Goal: Task Accomplishment & Management: Manage account settings

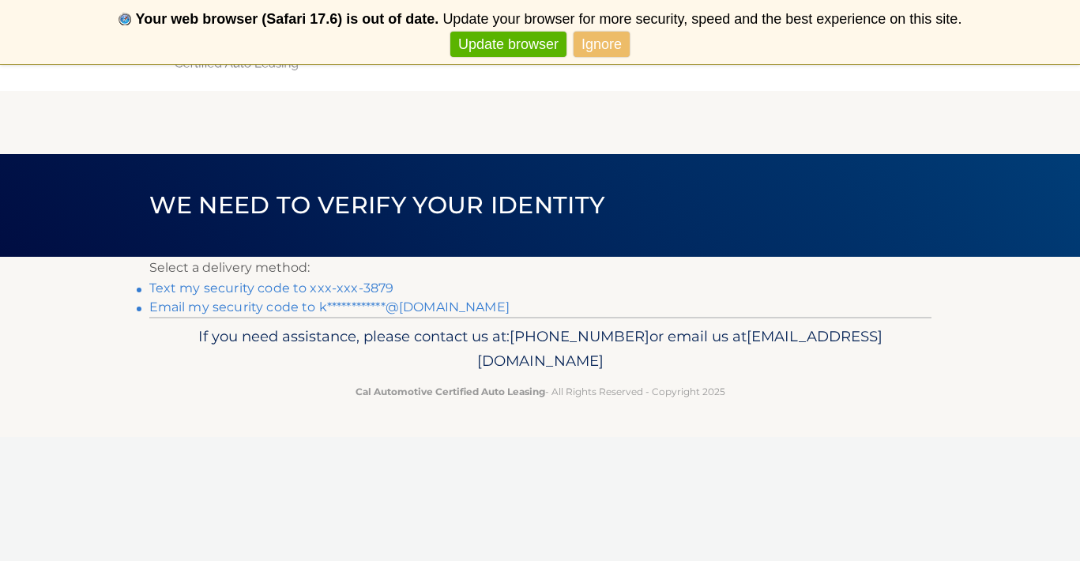
click at [374, 286] on link "Text my security code to xxx-xxx-3879" at bounding box center [271, 287] width 245 height 15
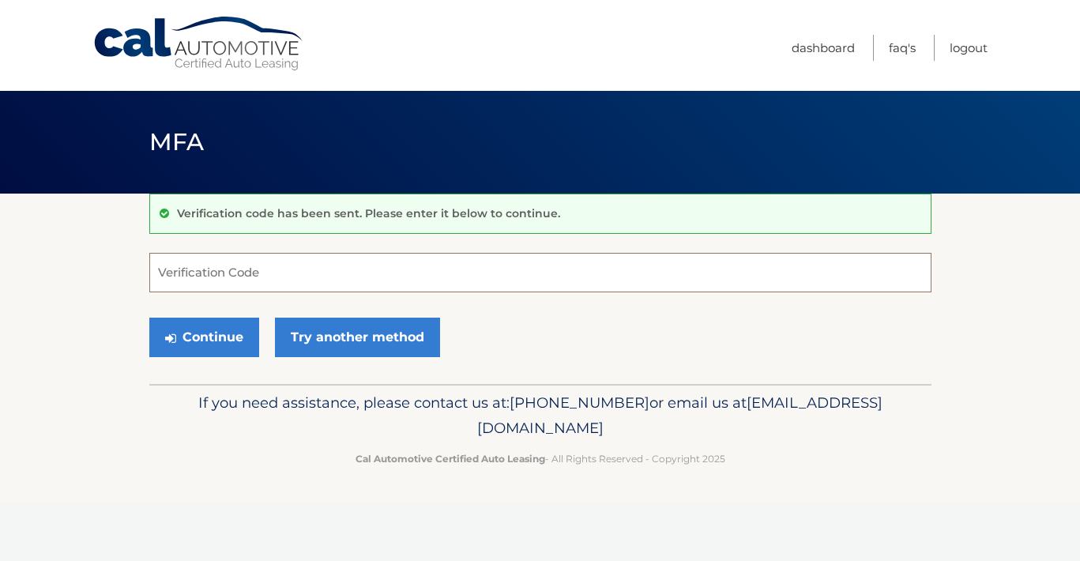
click at [349, 265] on input "Verification Code" at bounding box center [540, 273] width 782 height 40
type input "582445"
click at [231, 344] on button "Continue" at bounding box center [204, 338] width 110 height 40
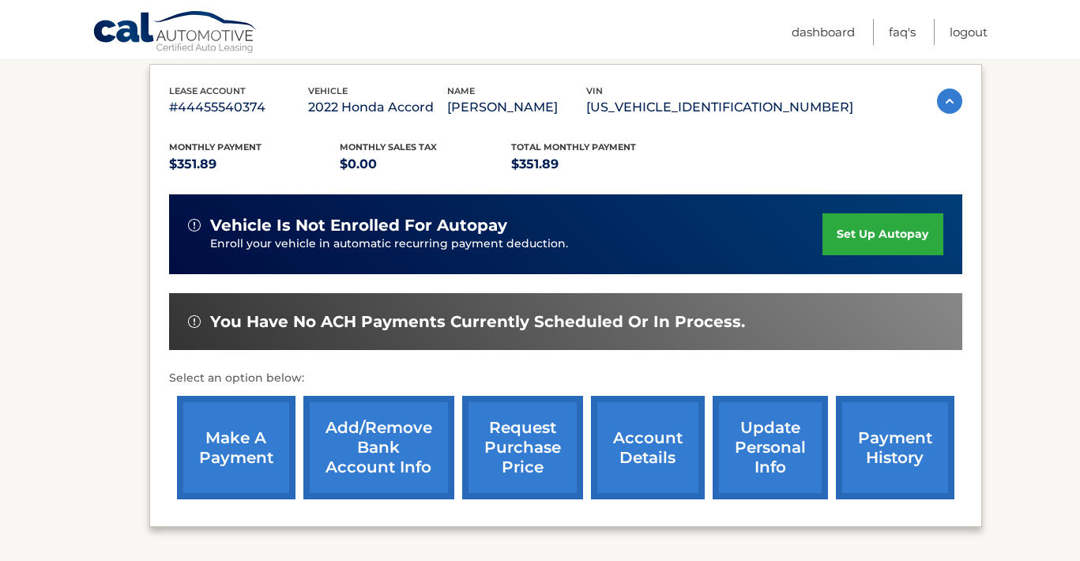
scroll to position [282, 0]
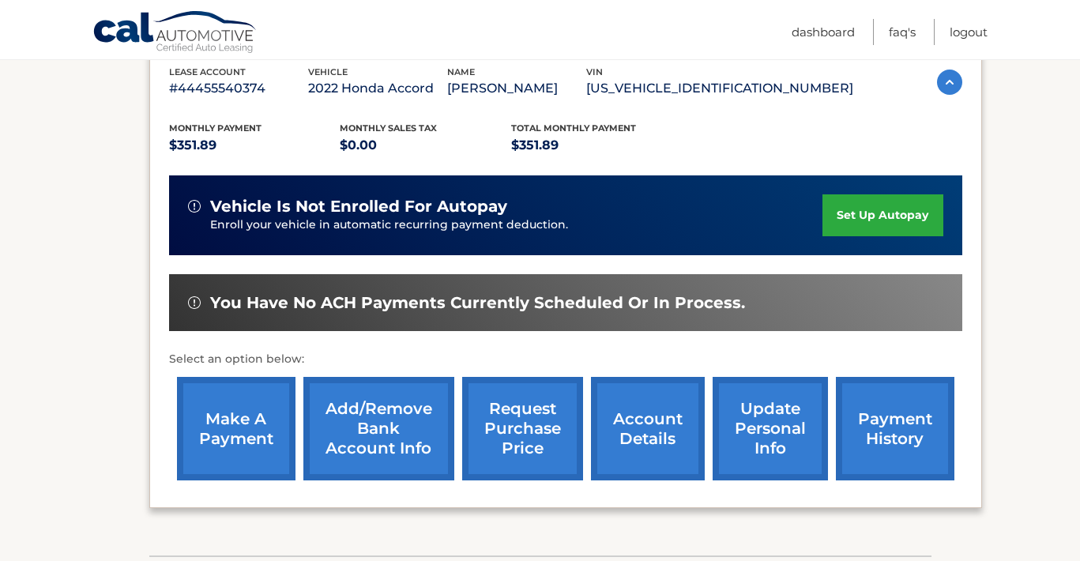
click at [257, 419] on link "make a payment" at bounding box center [236, 428] width 119 height 103
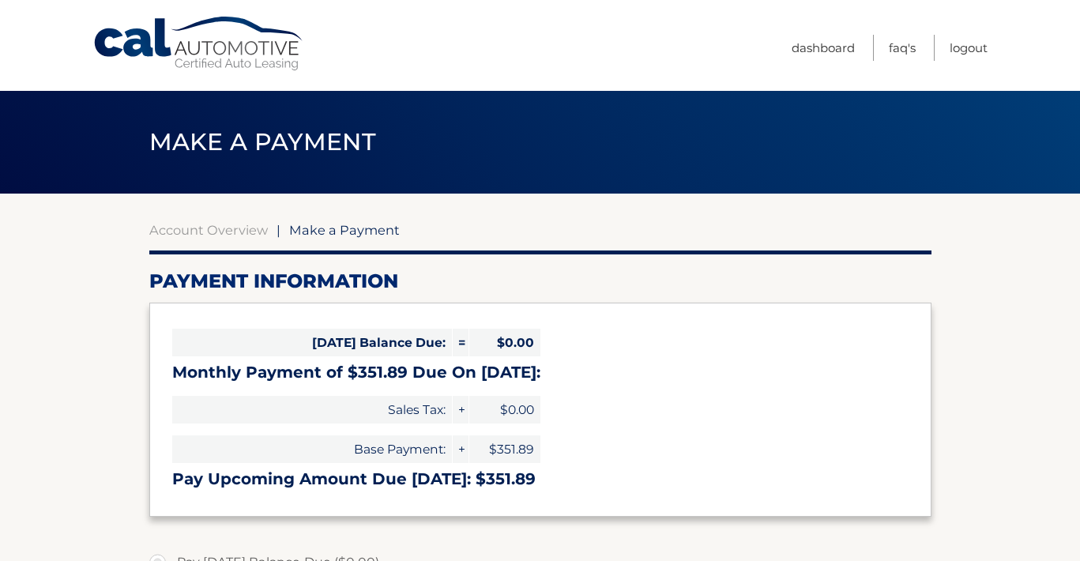
select select "MTIwZmY0ZmEtMWYwOS00NjU1LTkwZjgtOTdkZTllNGM1NGZm"
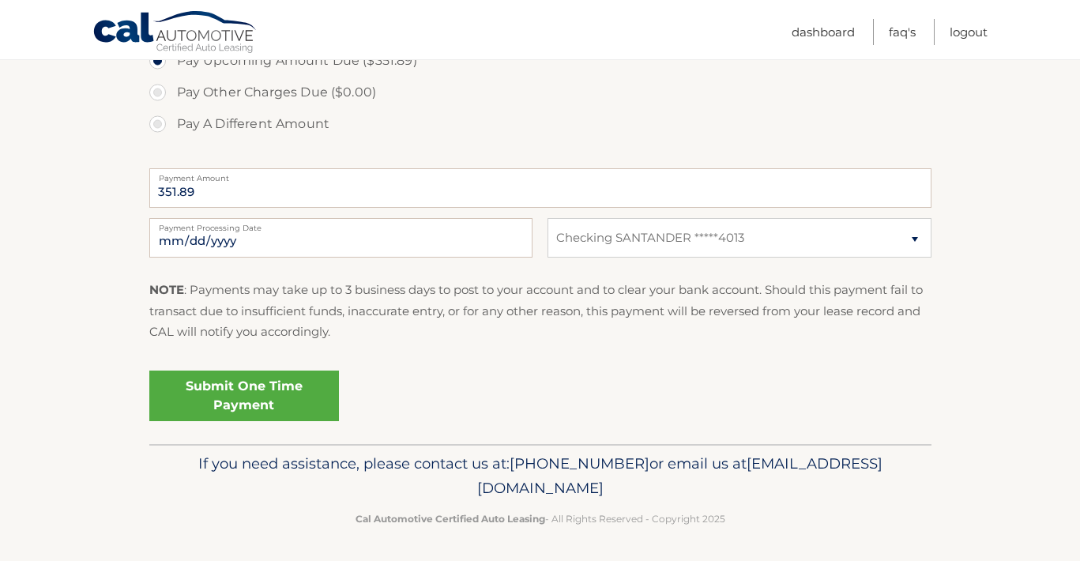
scroll to position [564, 0]
click at [263, 386] on link "Submit One Time Payment" at bounding box center [244, 396] width 190 height 51
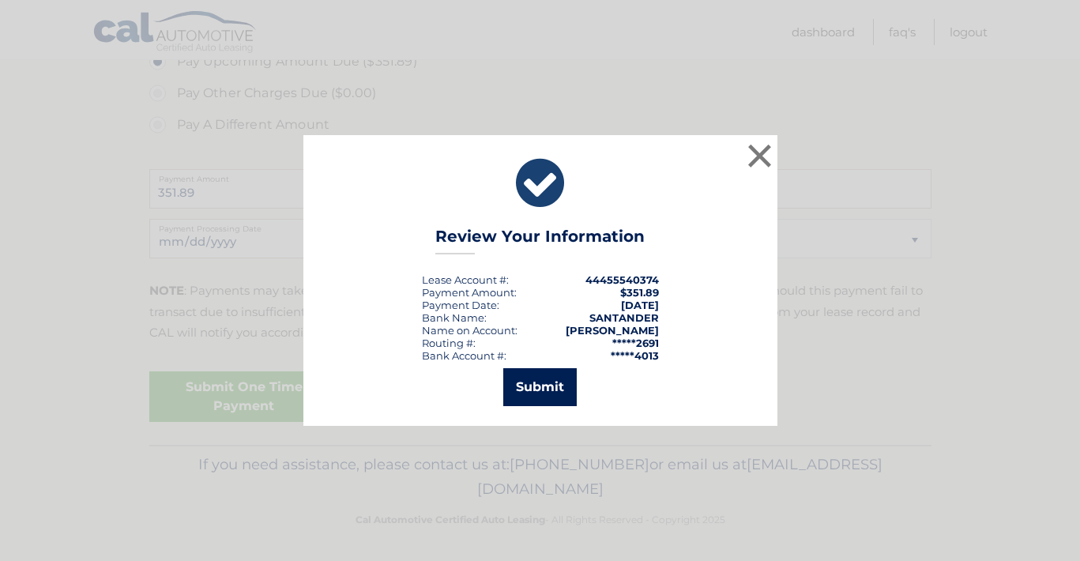
click at [566, 389] on button "Submit" at bounding box center [539, 387] width 73 height 38
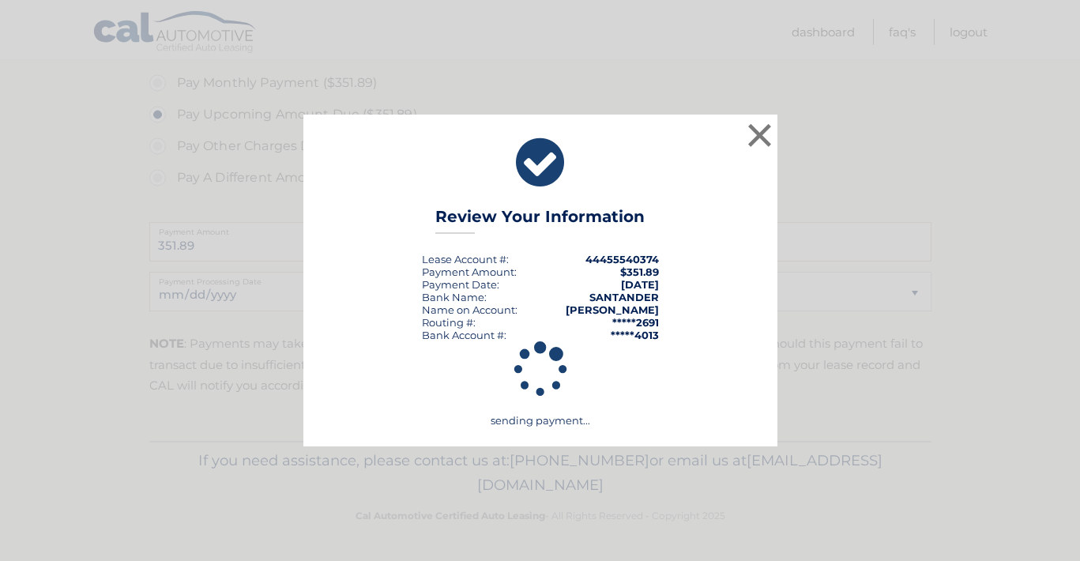
scroll to position [507, 0]
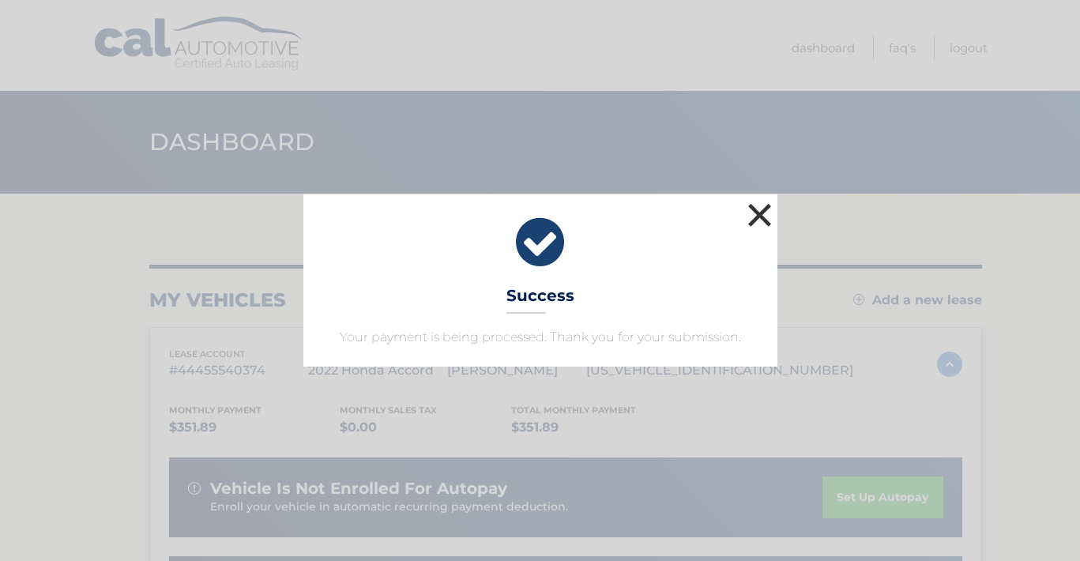
click at [760, 213] on button "×" at bounding box center [760, 215] width 32 height 32
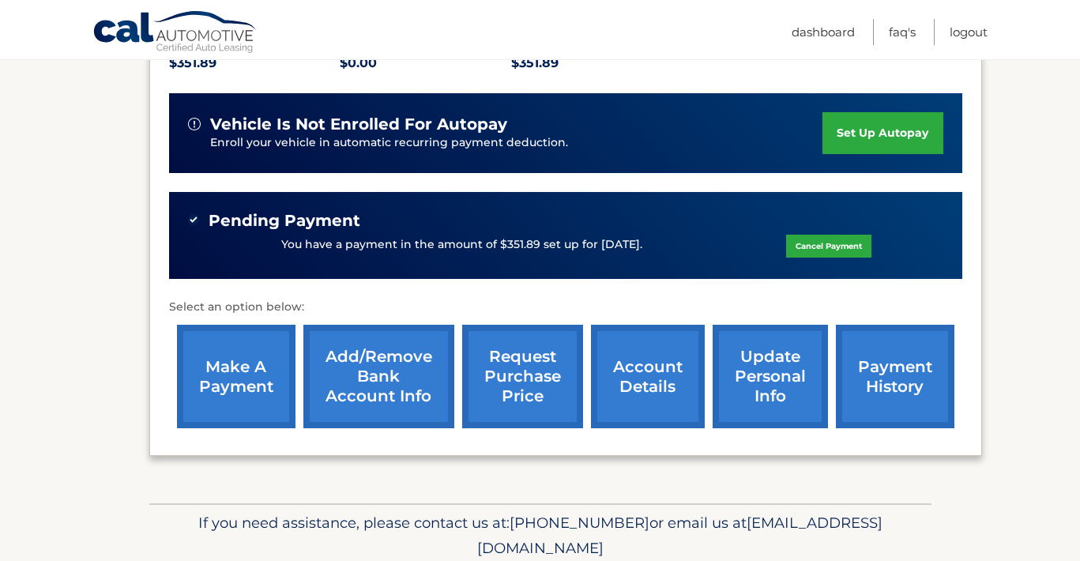
scroll to position [365, 0]
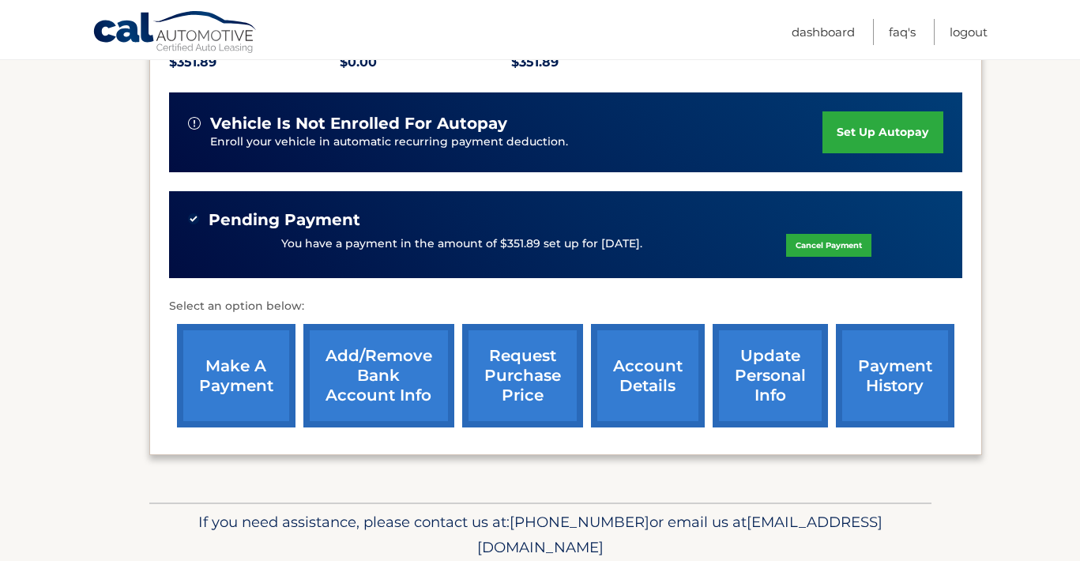
click at [893, 382] on link "payment history" at bounding box center [895, 375] width 119 height 103
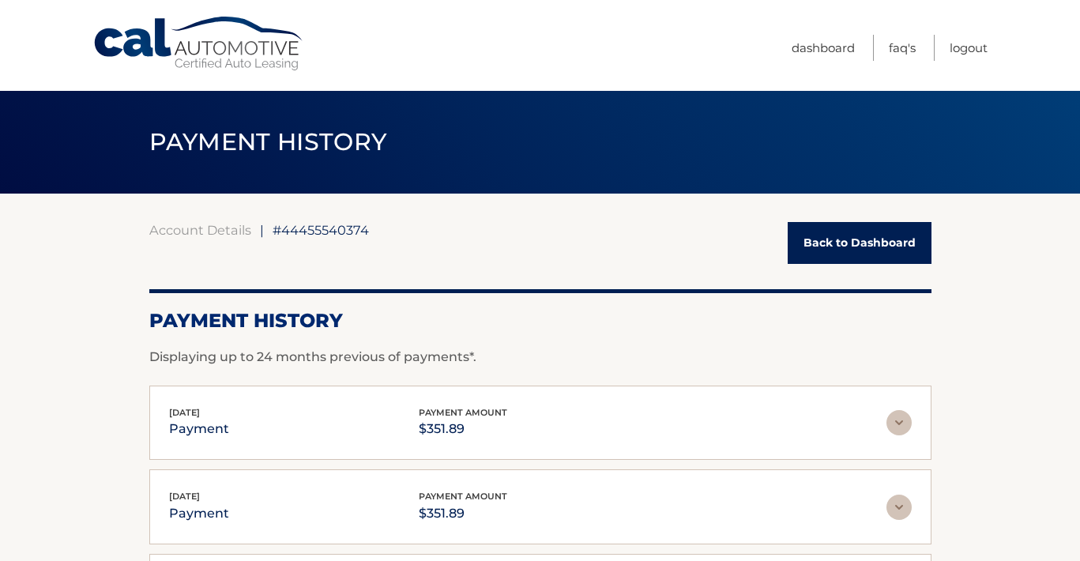
click at [856, 245] on link "Back to Dashboard" at bounding box center [860, 243] width 144 height 42
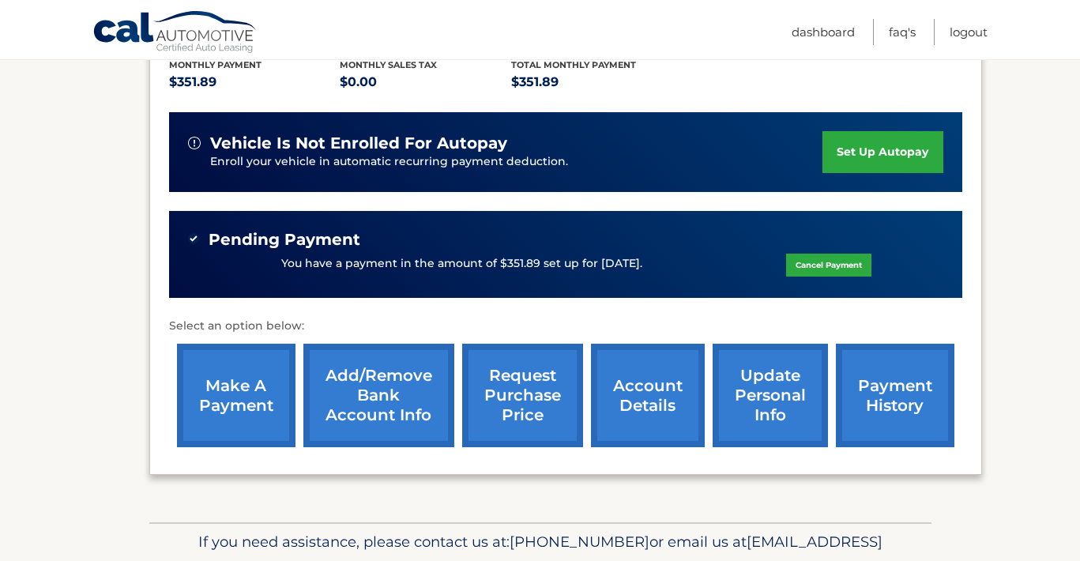
scroll to position [346, 0]
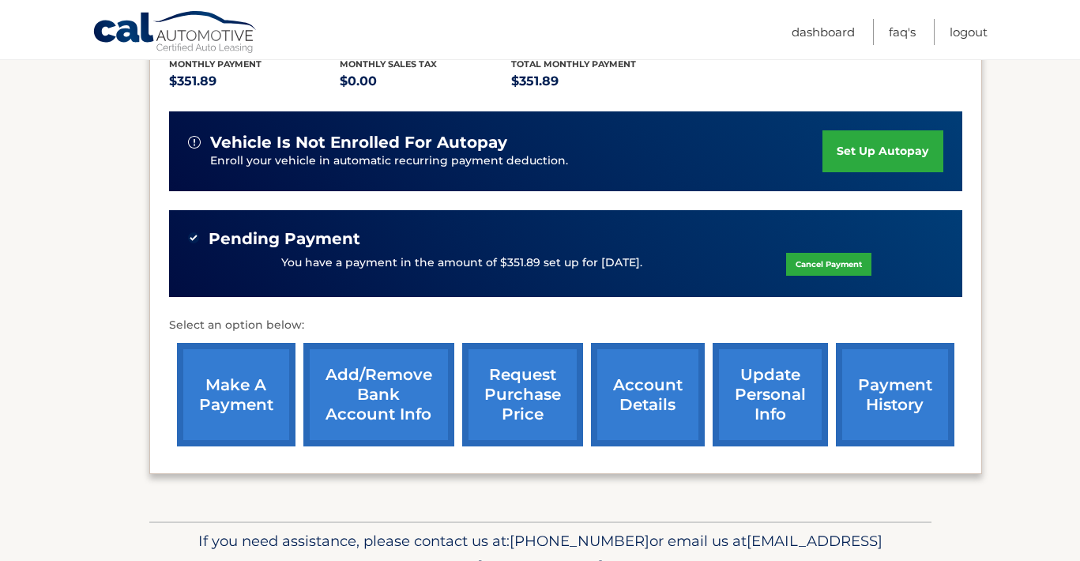
click at [634, 388] on link "account details" at bounding box center [648, 394] width 114 height 103
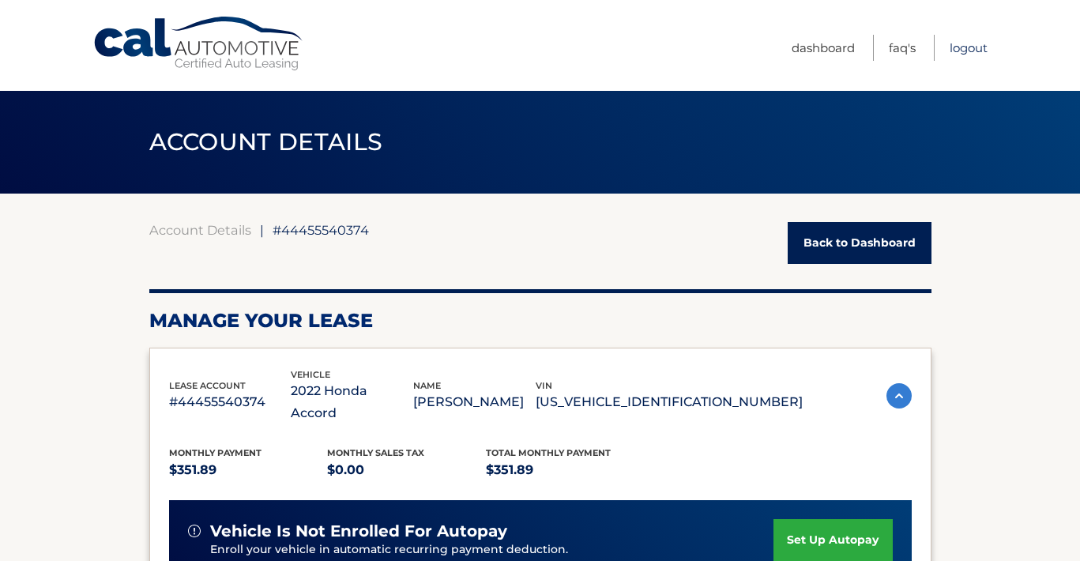
click at [973, 47] on link "Logout" at bounding box center [969, 48] width 38 height 26
